Goal: Information Seeking & Learning: Learn about a topic

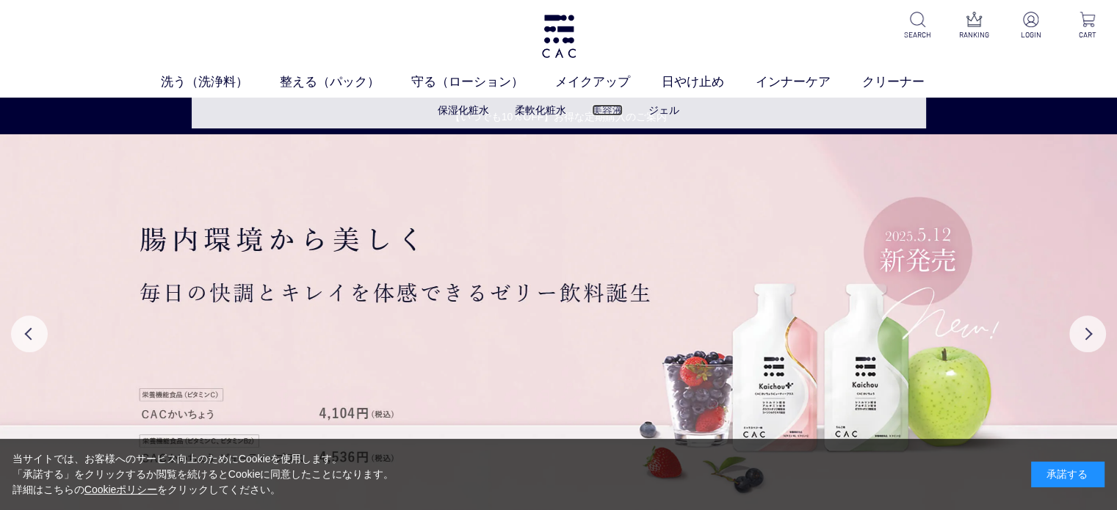
click at [612, 111] on link "美容液" at bounding box center [607, 110] width 31 height 12
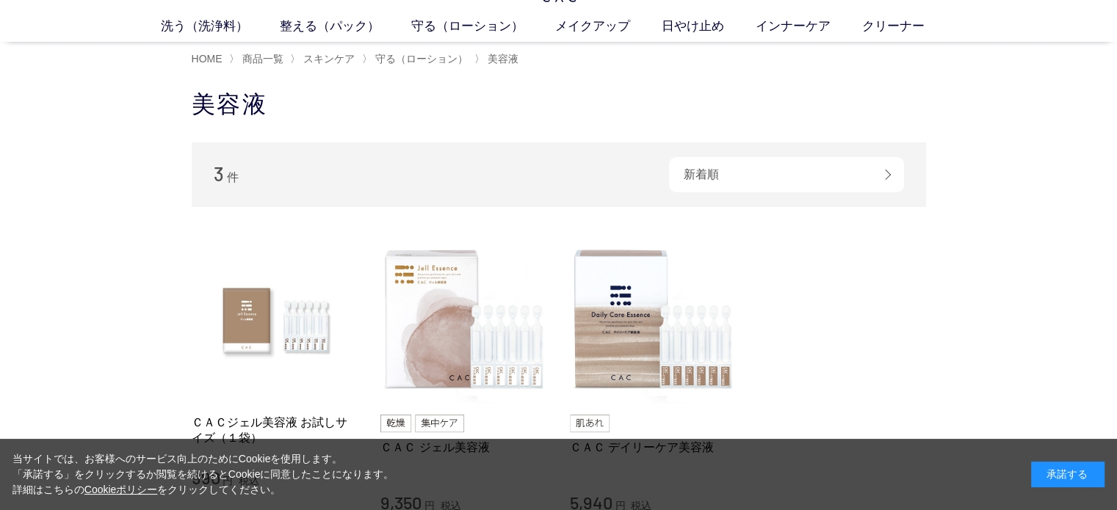
scroll to position [147, 0]
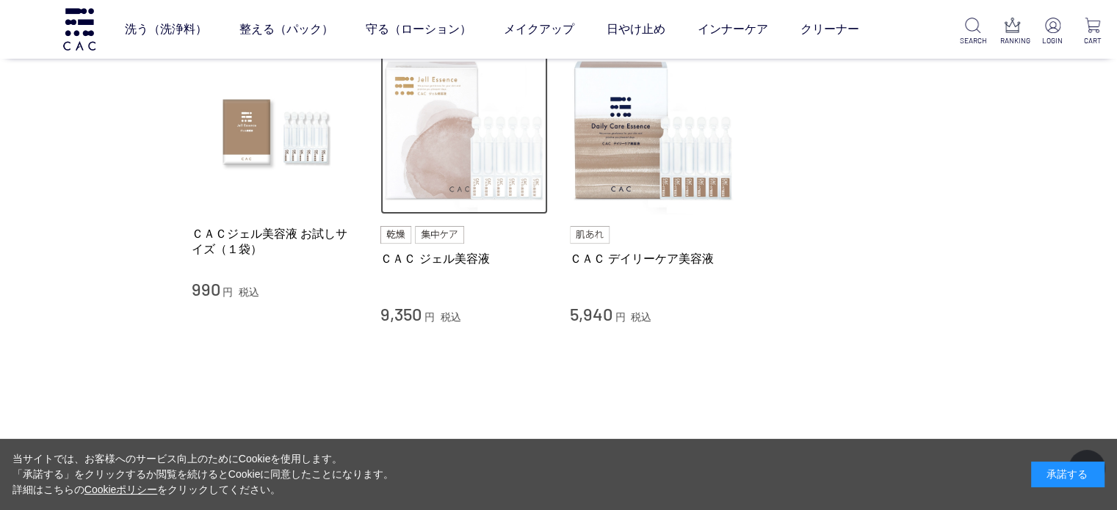
click at [429, 152] on img at bounding box center [463, 131] width 167 height 167
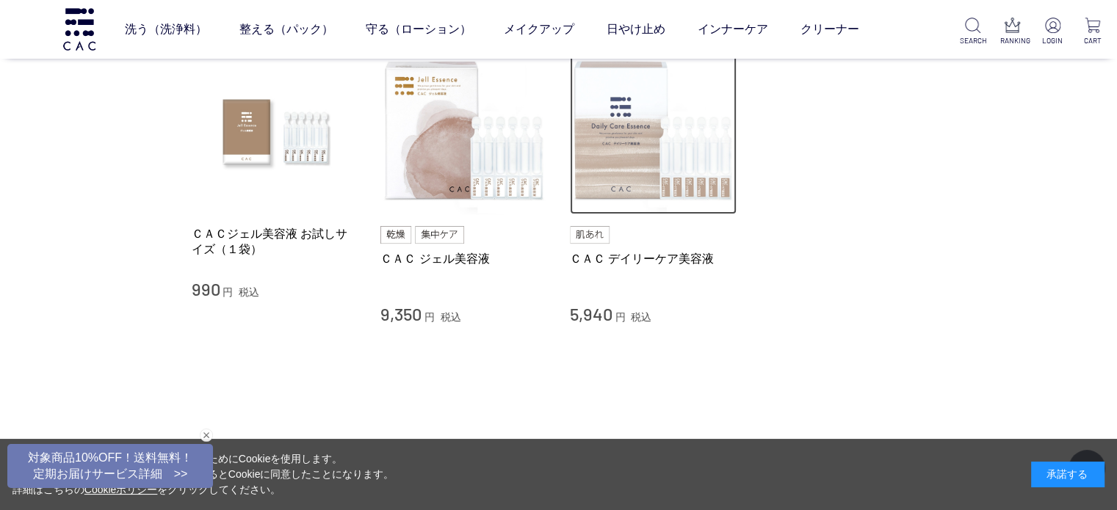
click at [658, 155] on img at bounding box center [653, 131] width 167 height 167
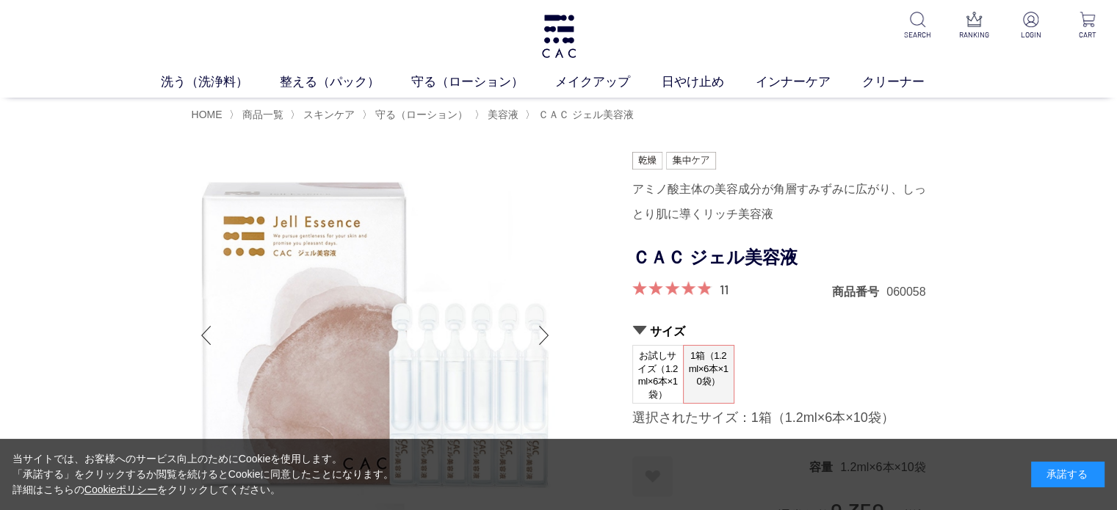
scroll to position [147, 0]
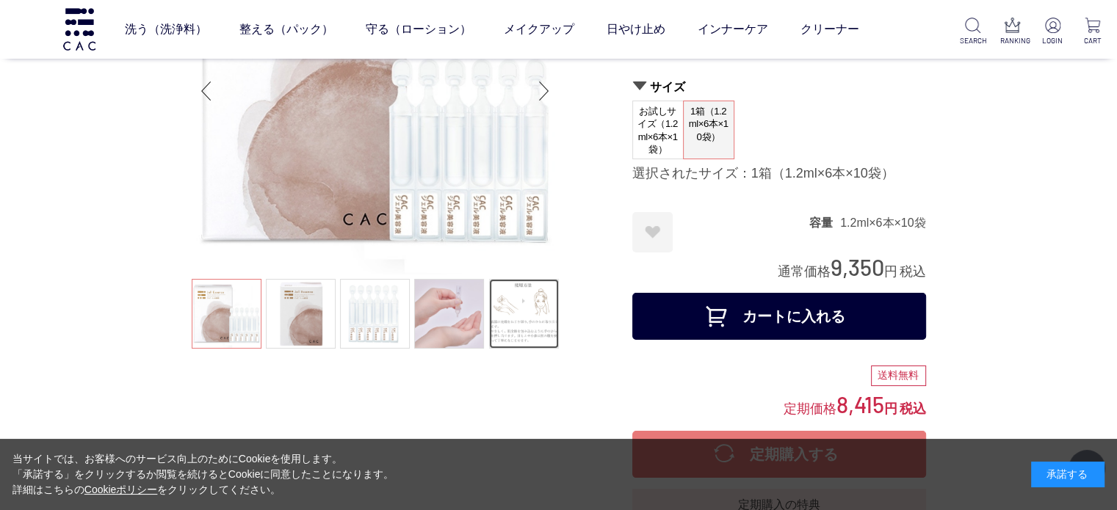
click at [514, 318] on link at bounding box center [524, 314] width 70 height 70
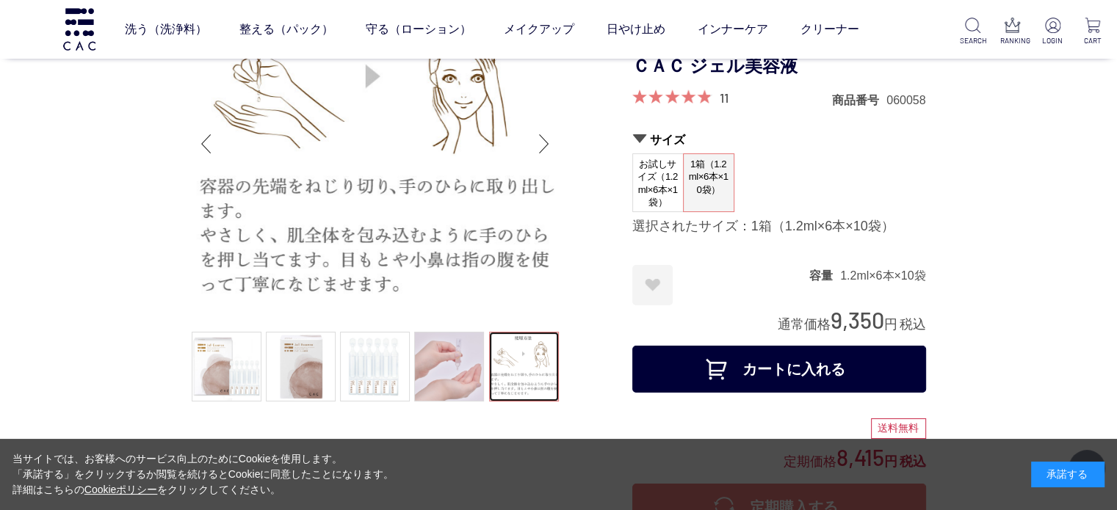
scroll to position [73, 0]
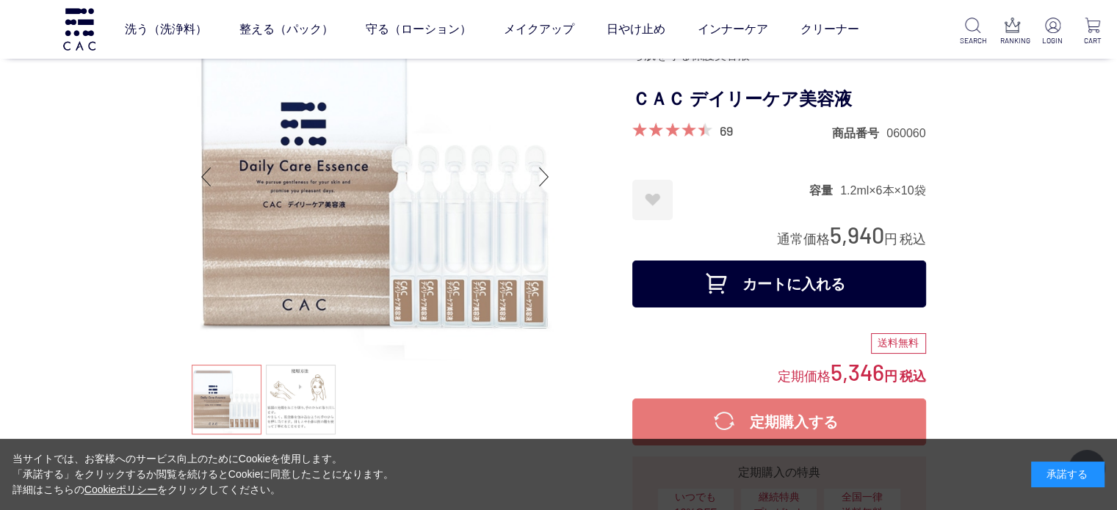
scroll to position [147, 0]
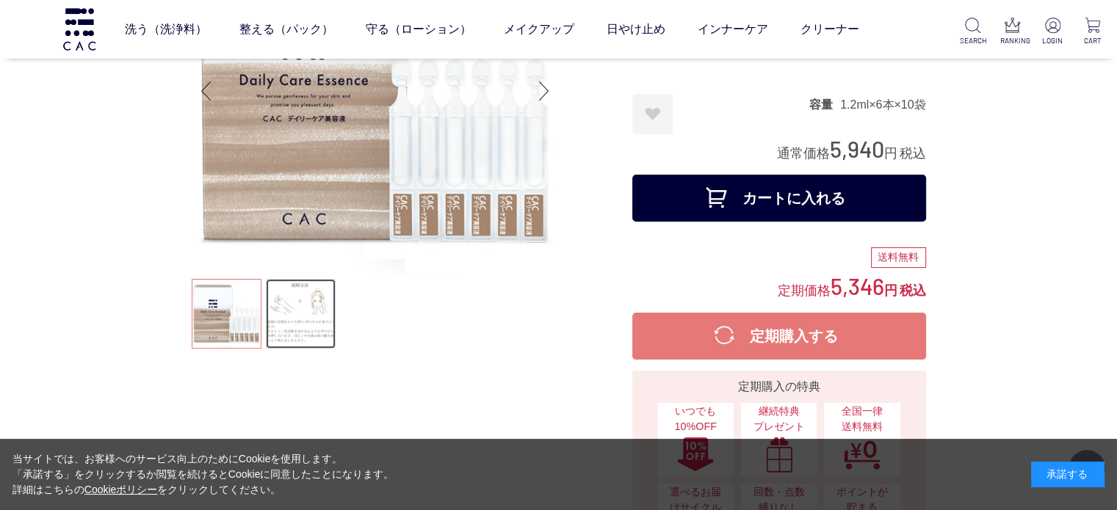
click at [281, 299] on link at bounding box center [301, 314] width 70 height 70
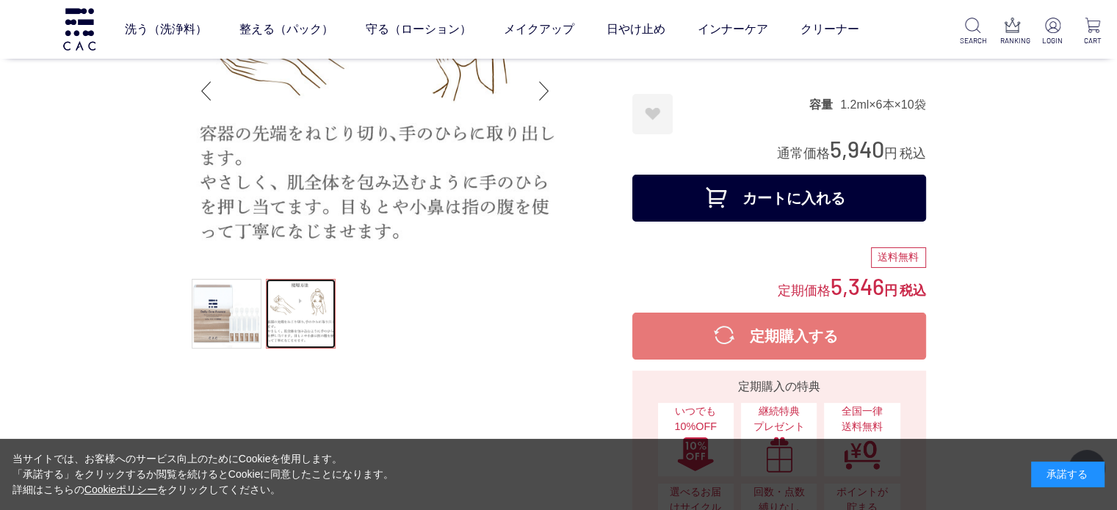
scroll to position [73, 0]
